Goal: Task Accomplishment & Management: Manage account settings

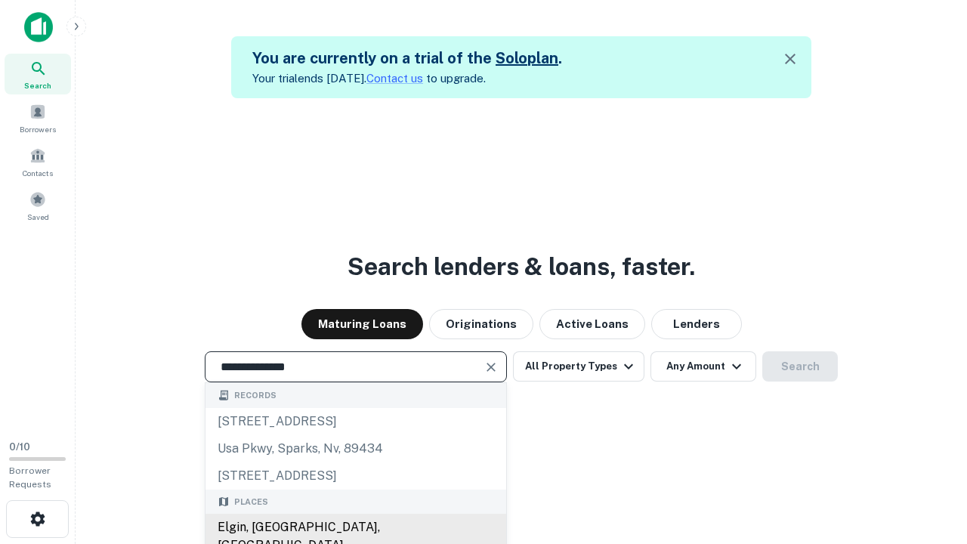
click at [355, 527] on div "Elgin, [GEOGRAPHIC_DATA], [GEOGRAPHIC_DATA]" at bounding box center [355, 536] width 301 height 45
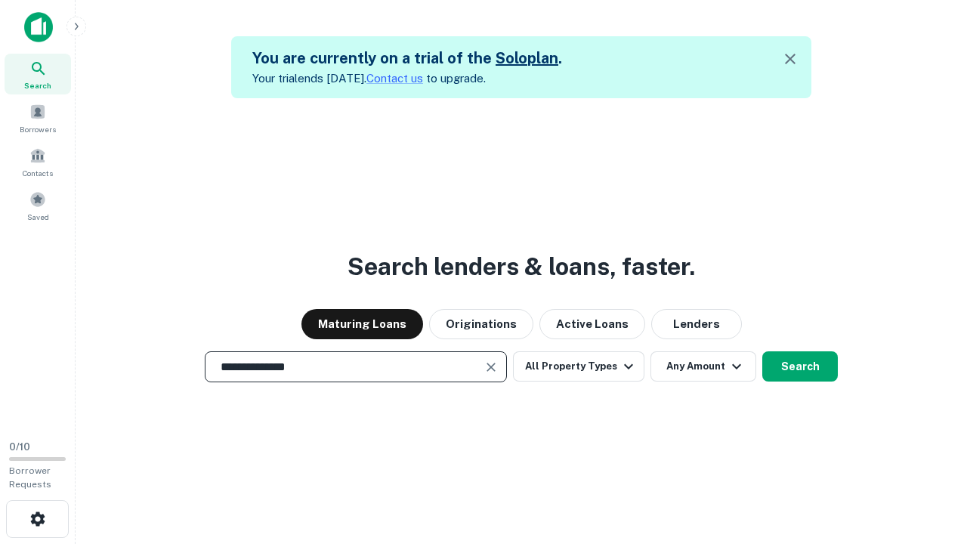
scroll to position [24, 0]
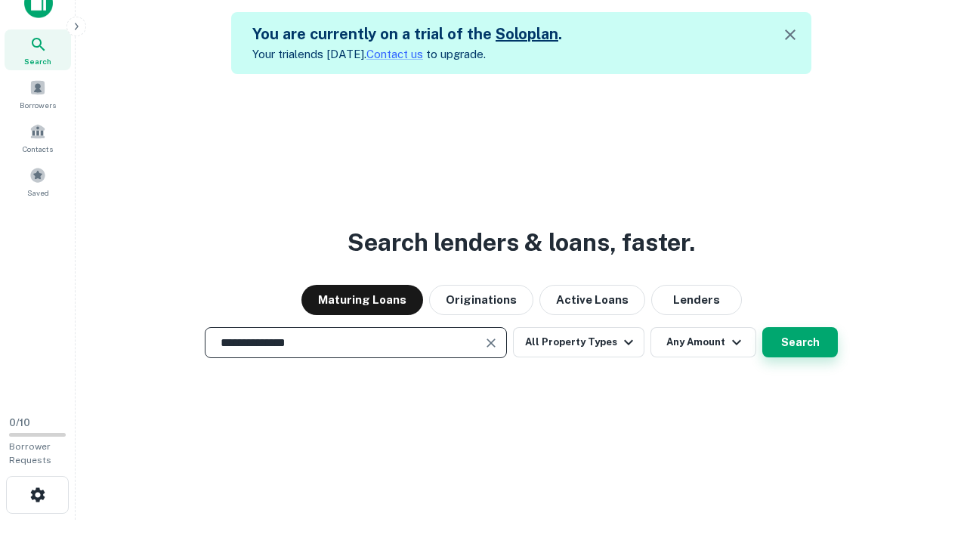
type input "**********"
click at [762, 327] on button "Search" at bounding box center [800, 342] width 76 height 30
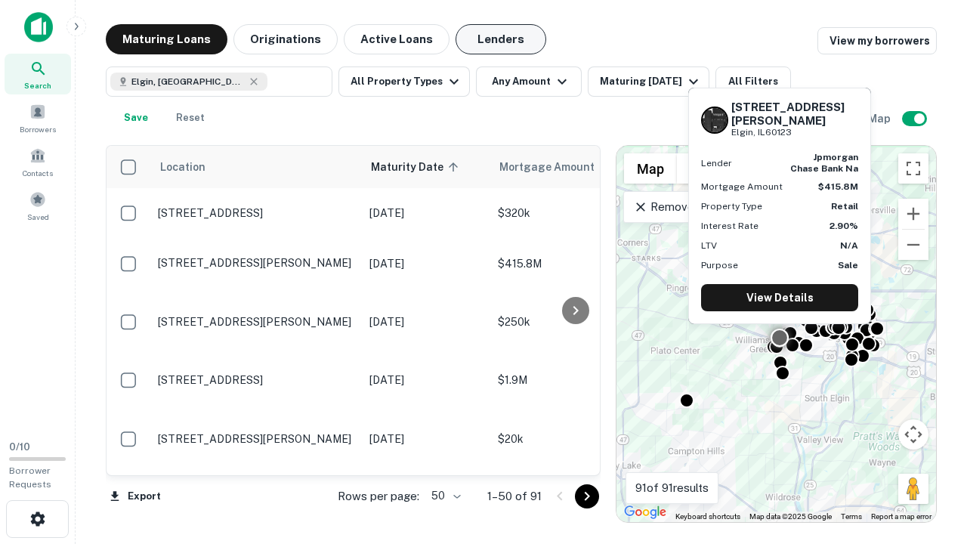
click at [501, 39] on button "Lenders" at bounding box center [500, 39] width 91 height 30
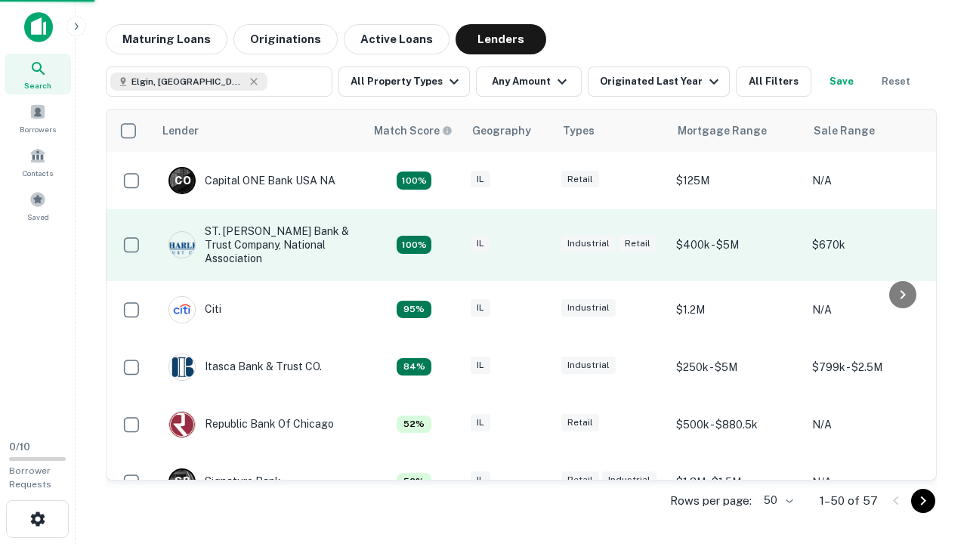
click at [536, 245] on div "IL" at bounding box center [509, 245] width 76 height 20
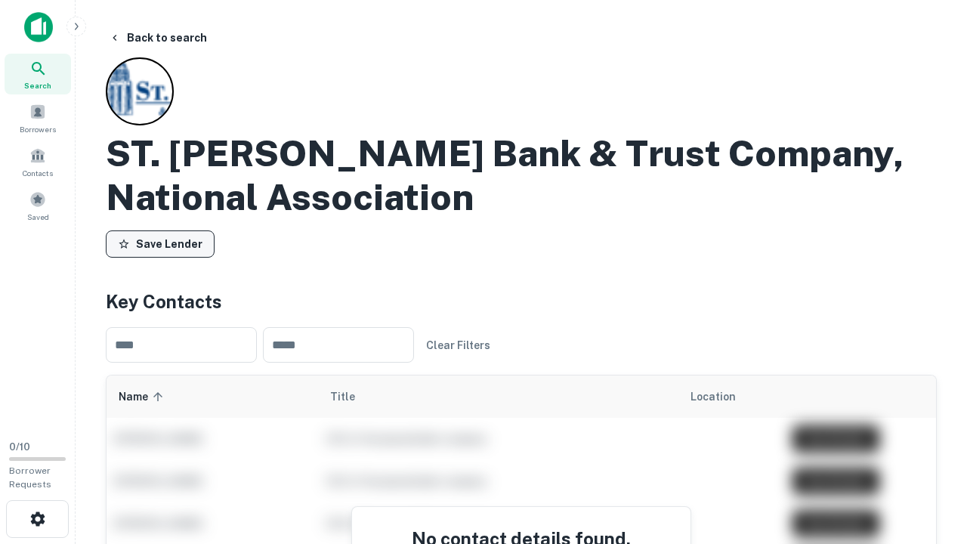
click at [160, 244] on button "Save Lender" at bounding box center [160, 243] width 109 height 27
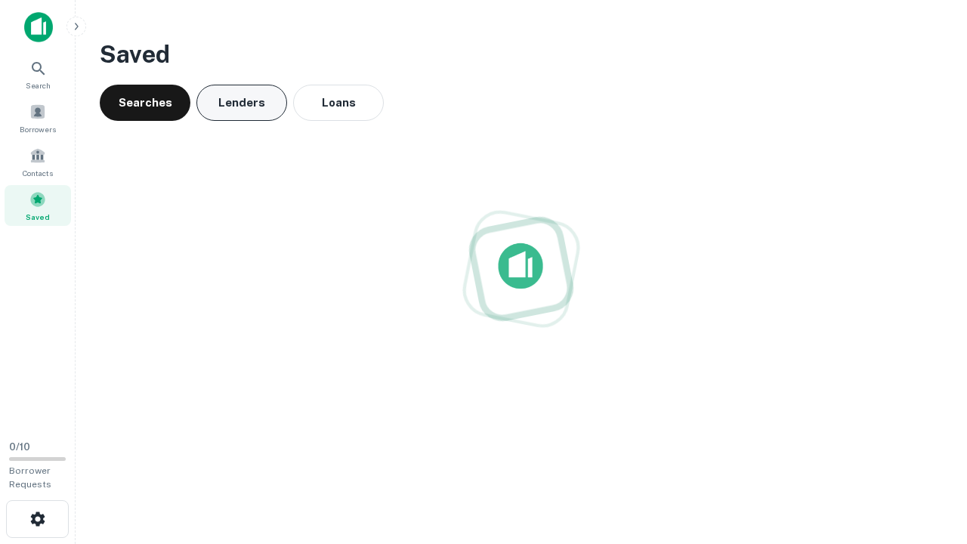
click at [242, 103] on button "Lenders" at bounding box center [241, 103] width 91 height 36
